Goal: Task Accomplishment & Management: Manage account settings

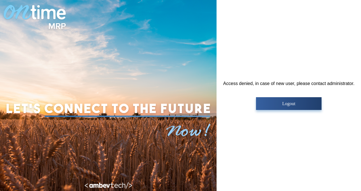
click at [278, 105] on p "Logout" at bounding box center [289, 103] width 62 height 5
click at [269, 107] on button "Logout" at bounding box center [289, 103] width 66 height 13
click at [263, 106] on p "Logout" at bounding box center [289, 103] width 62 height 5
